Goal: Information Seeking & Learning: Learn about a topic

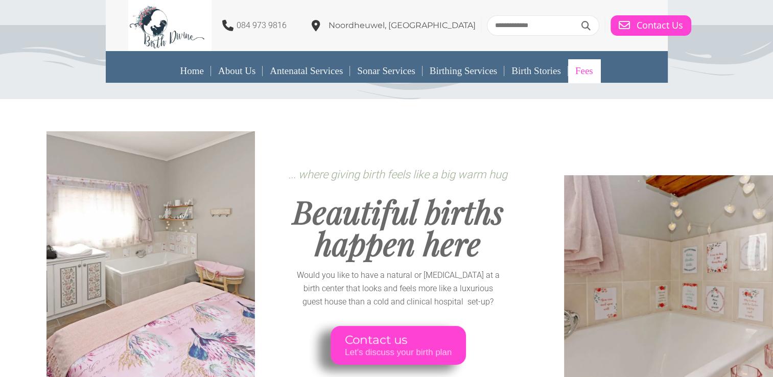
click at [600, 70] on link "Fees" at bounding box center [584, 70] width 32 height 23
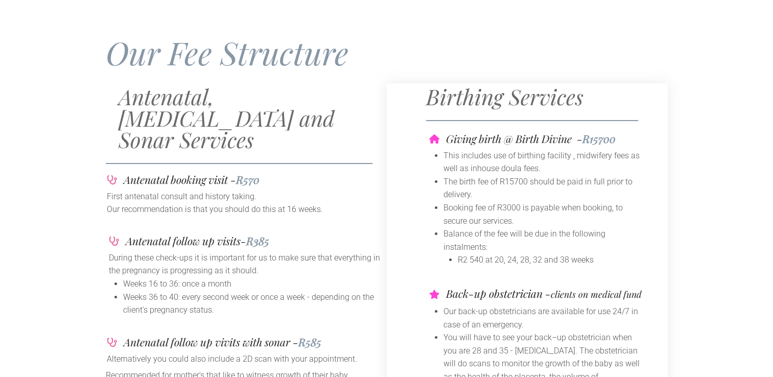
scroll to position [85, 0]
click at [175, 276] on li "Weeks 16 to 36: once a month" at bounding box center [253, 282] width 260 height 13
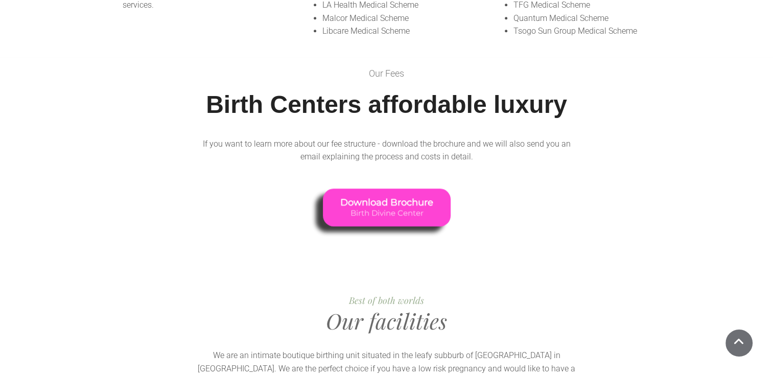
scroll to position [925, 0]
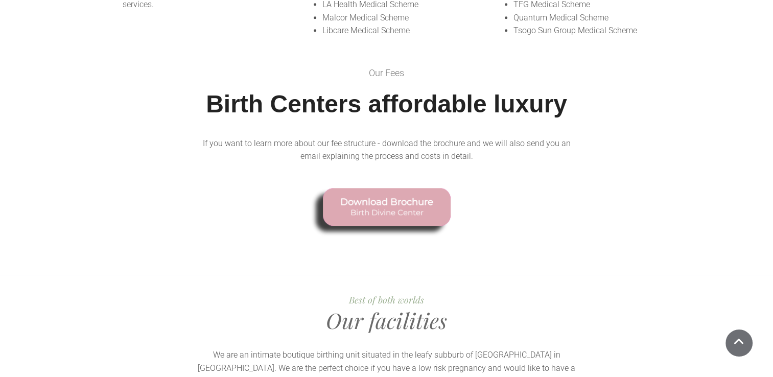
click at [370, 207] on span "Birth Divine Center" at bounding box center [386, 211] width 93 height 9
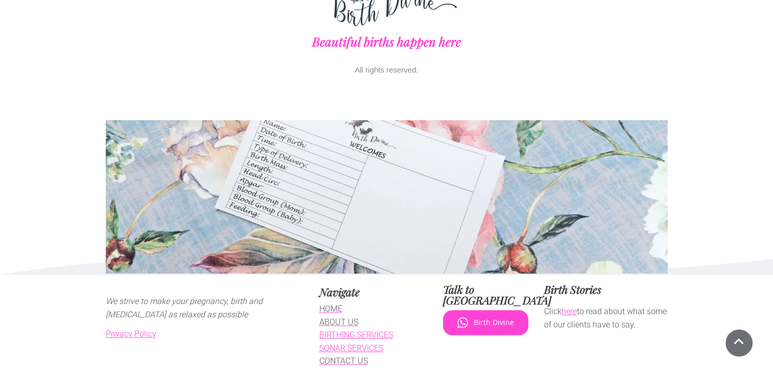
scroll to position [712, 0]
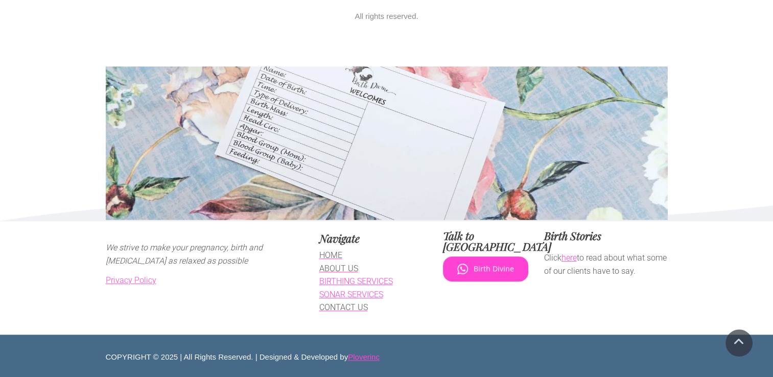
click at [344, 284] on link "BIRTHING SERVICES" at bounding box center [356, 281] width 74 height 10
